Goal: Transaction & Acquisition: Purchase product/service

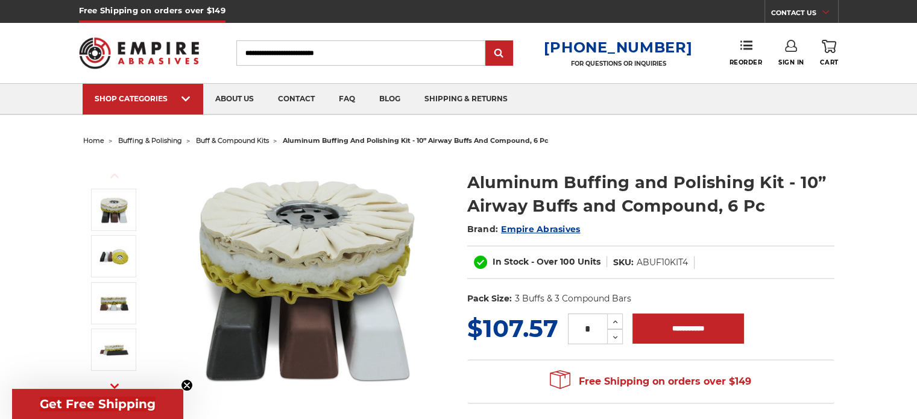
click at [263, 269] on img at bounding box center [306, 278] width 241 height 241
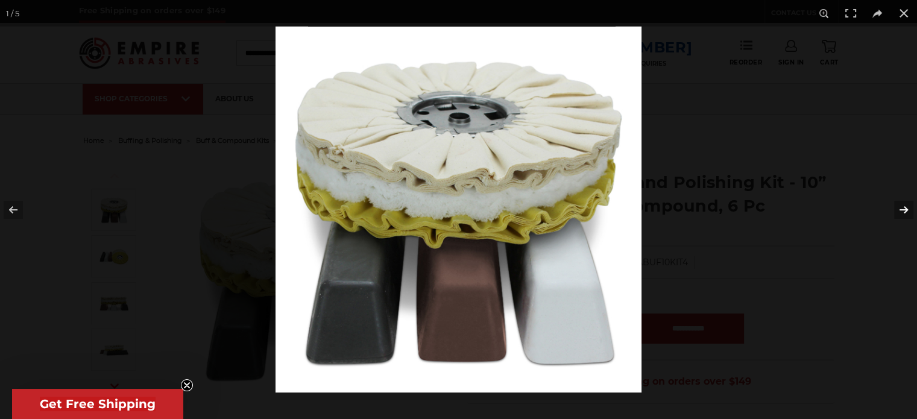
click at [902, 209] on button at bounding box center [896, 210] width 42 height 60
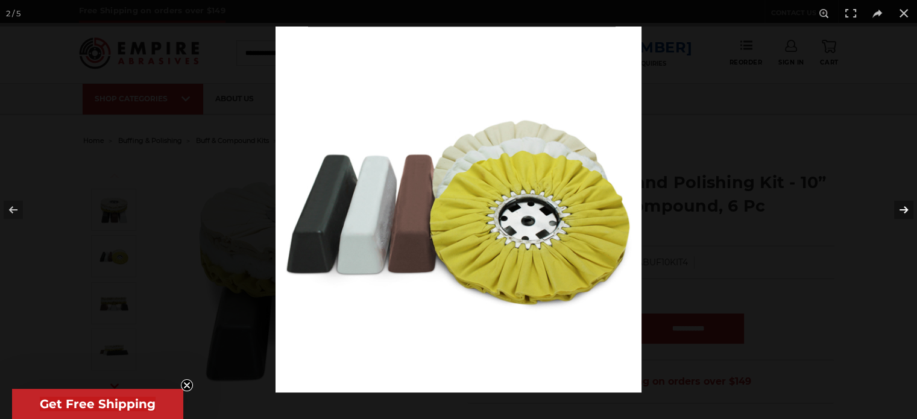
click at [902, 209] on button at bounding box center [896, 210] width 42 height 60
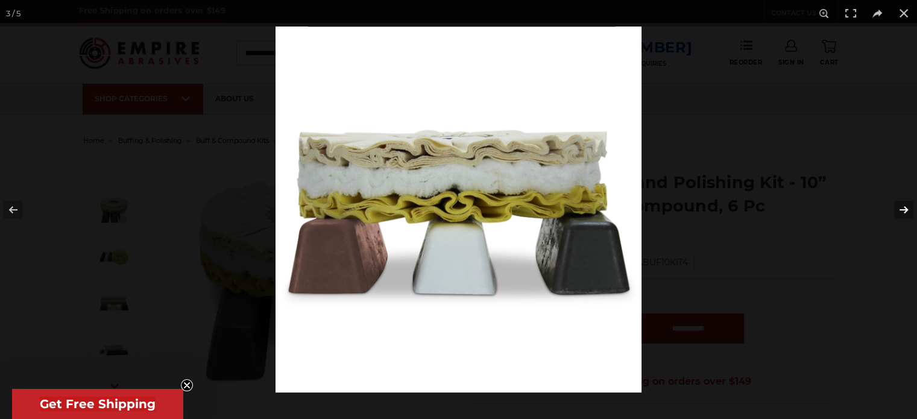
click at [902, 209] on button at bounding box center [896, 210] width 42 height 60
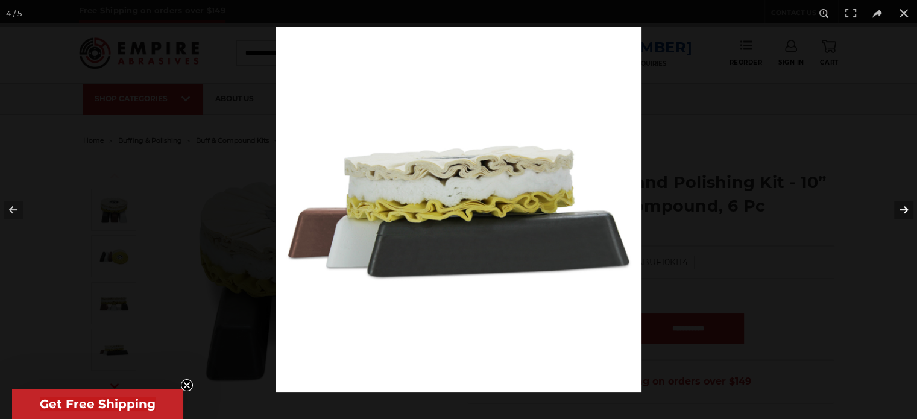
click at [902, 209] on button at bounding box center [896, 210] width 42 height 60
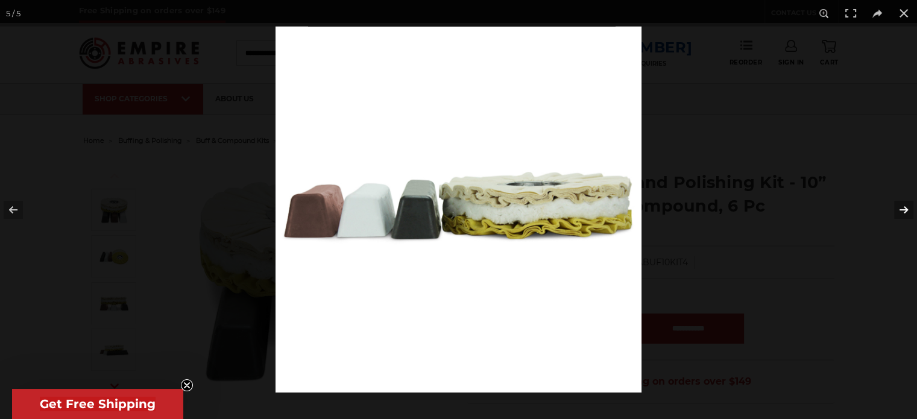
click at [902, 209] on button at bounding box center [896, 210] width 42 height 60
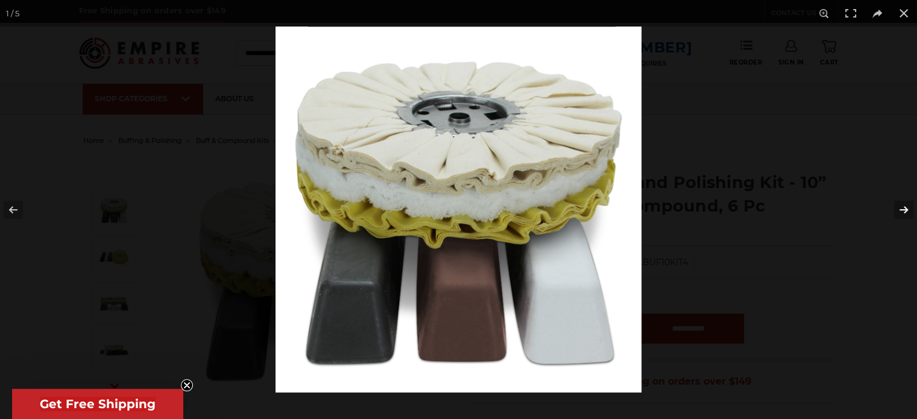
click at [902, 209] on button at bounding box center [896, 210] width 42 height 60
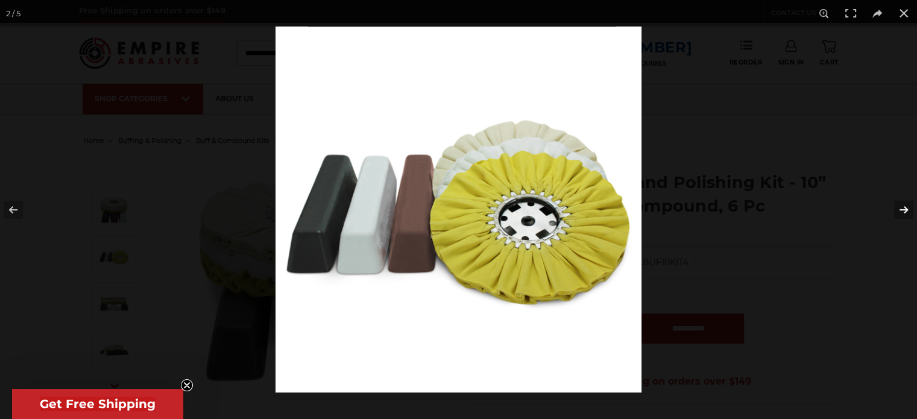
click at [902, 209] on button at bounding box center [896, 210] width 42 height 60
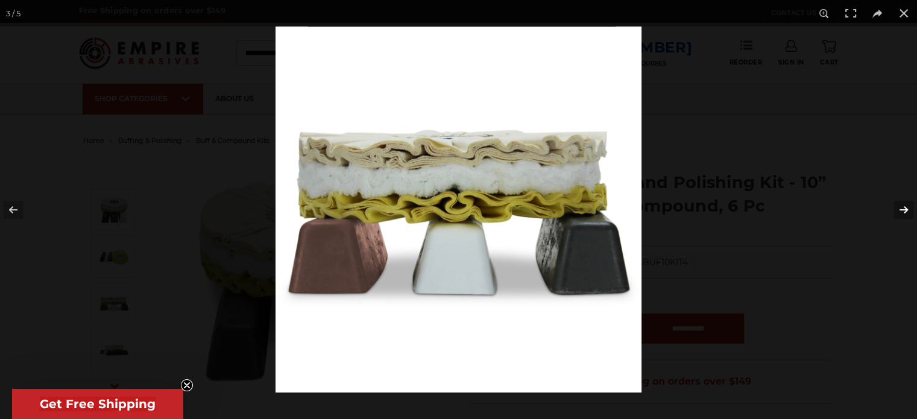
click at [902, 209] on button at bounding box center [896, 210] width 42 height 60
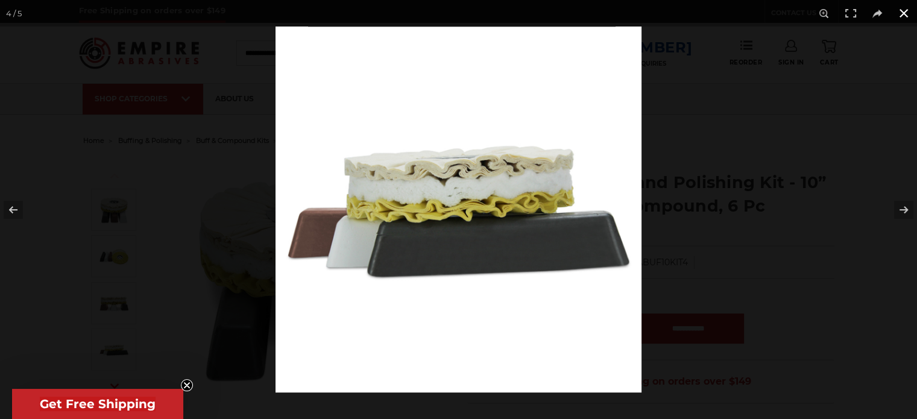
click at [902, 13] on button at bounding box center [903, 13] width 27 height 27
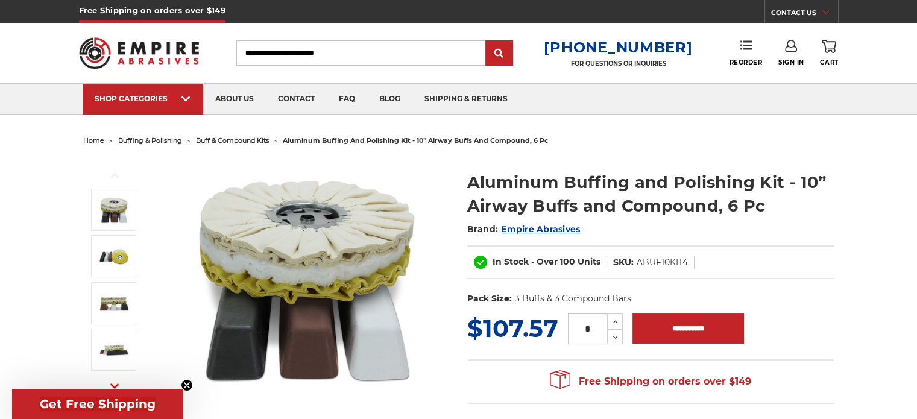
scroll to position [367, 0]
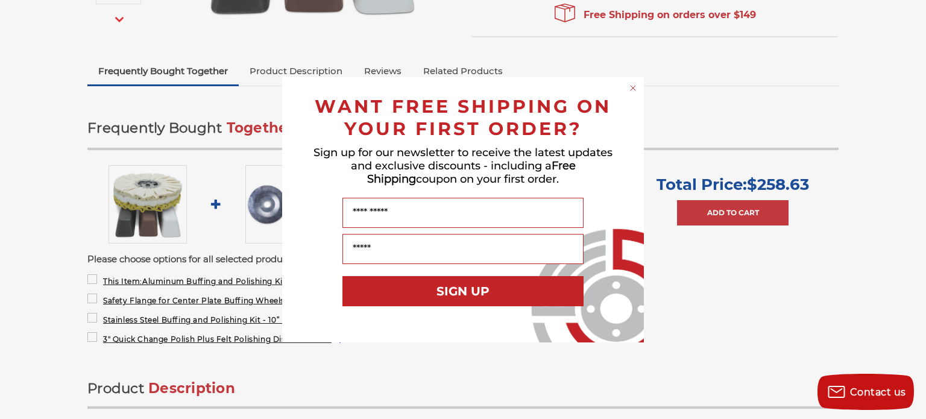
click at [916, 348] on div "Close dialog WANT FREE SHIPPING ON YOUR FIRST ORDER? Sign up for our newsletter…" at bounding box center [463, 209] width 926 height 419
click at [916, 16] on div "Close dialog WANT FREE SHIPPING ON YOUR FIRST ORDER? Sign up for our newsletter…" at bounding box center [463, 209] width 926 height 419
click at [634, 90] on circle "Close dialog" at bounding box center [633, 87] width 11 height 11
